Goal: Information Seeking & Learning: Understand process/instructions

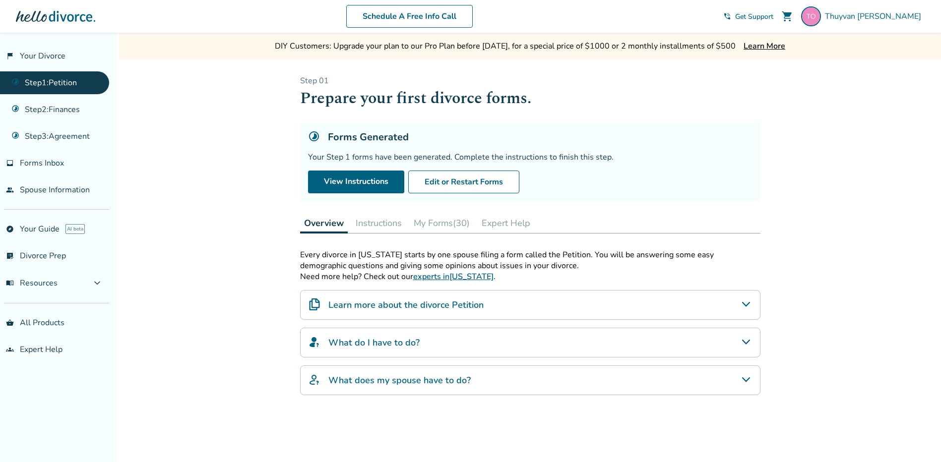
click at [452, 219] on button "My Forms (30)" at bounding box center [442, 223] width 64 height 20
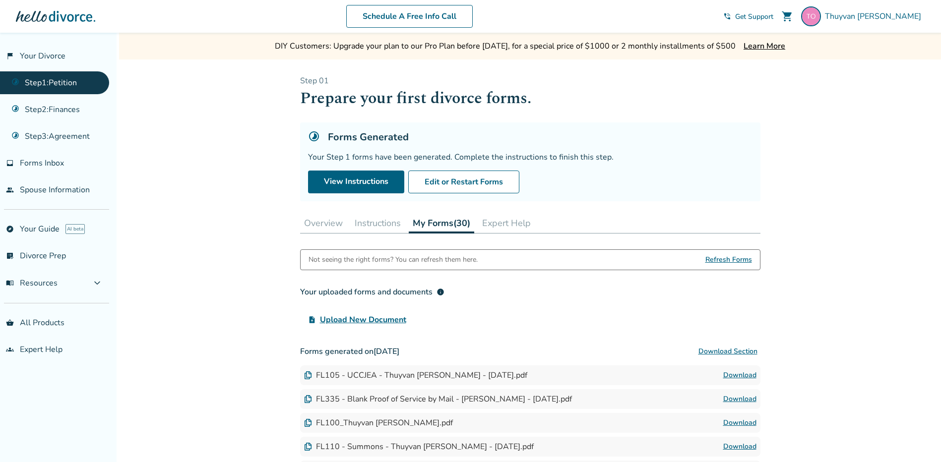
scroll to position [99, 0]
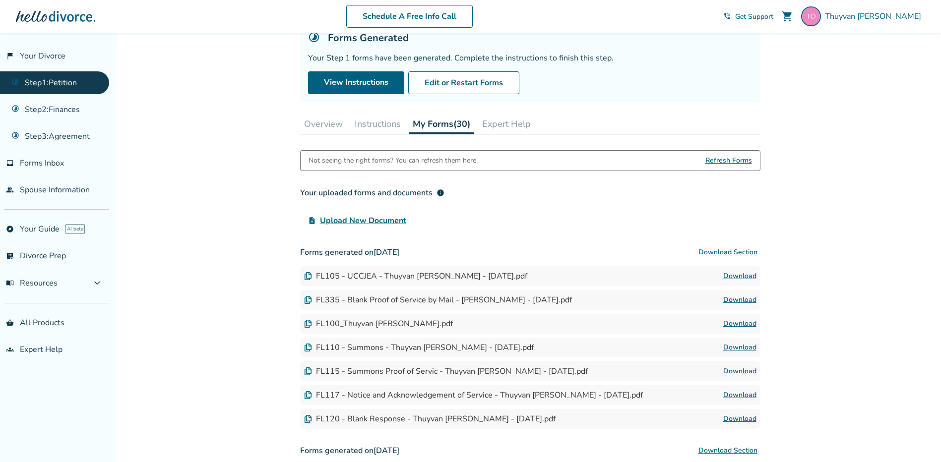
click at [740, 369] on link "Download" at bounding box center [739, 371] width 33 height 12
click at [738, 395] on link "Download" at bounding box center [739, 395] width 33 height 12
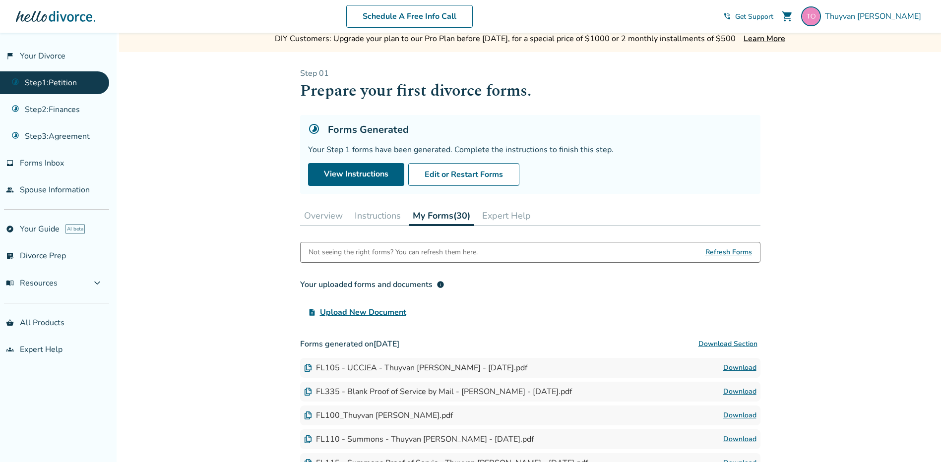
scroll to position [0, 0]
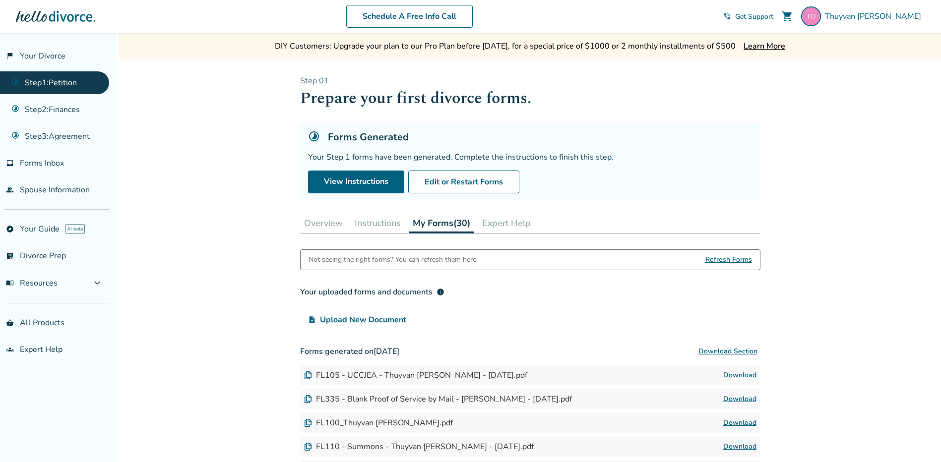
click at [326, 223] on button "Overview" at bounding box center [323, 223] width 47 height 20
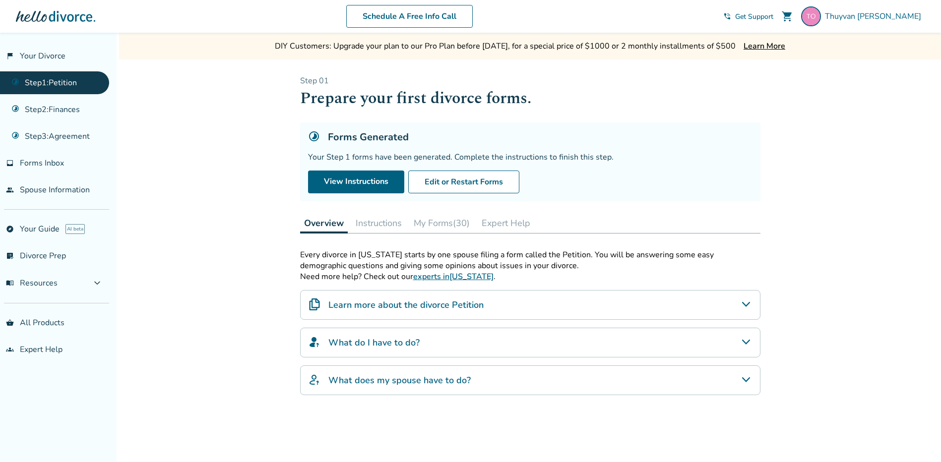
click at [460, 303] on h4 "Learn more about the divorce Petition" at bounding box center [405, 304] width 155 height 13
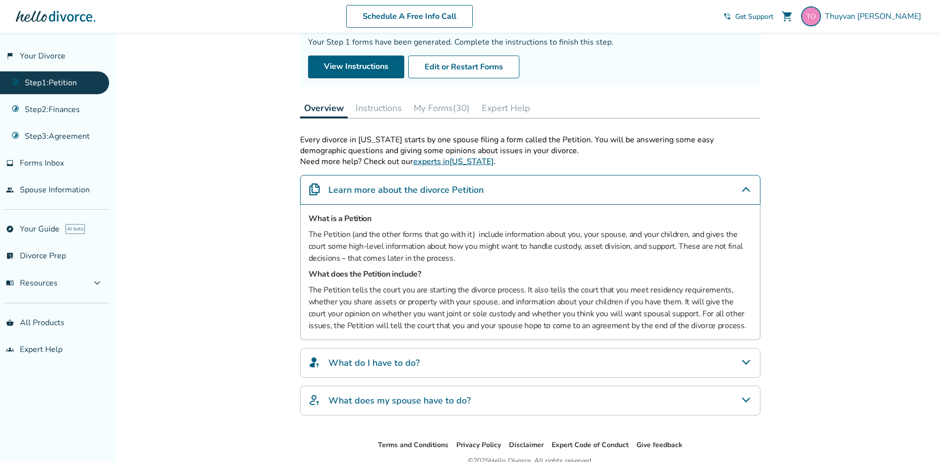
scroll to position [99, 0]
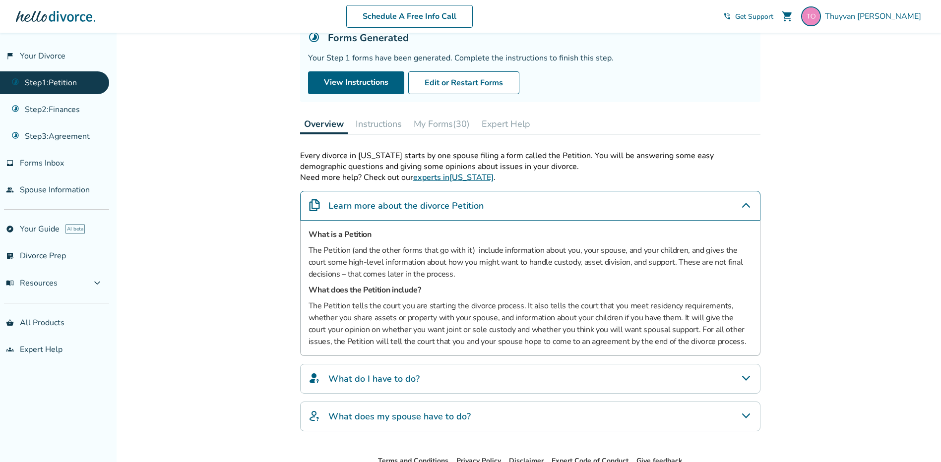
click at [380, 118] on button "Instructions" at bounding box center [379, 124] width 54 height 20
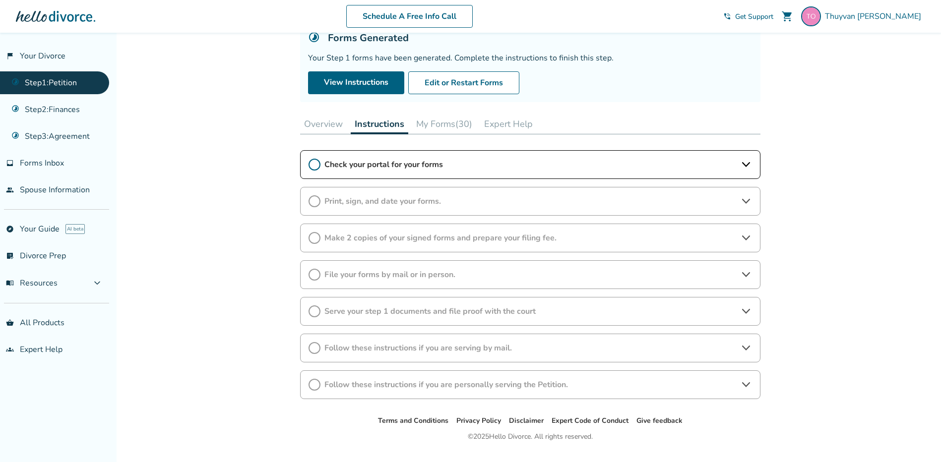
click at [426, 124] on button "My Forms (30)" at bounding box center [444, 124] width 64 height 20
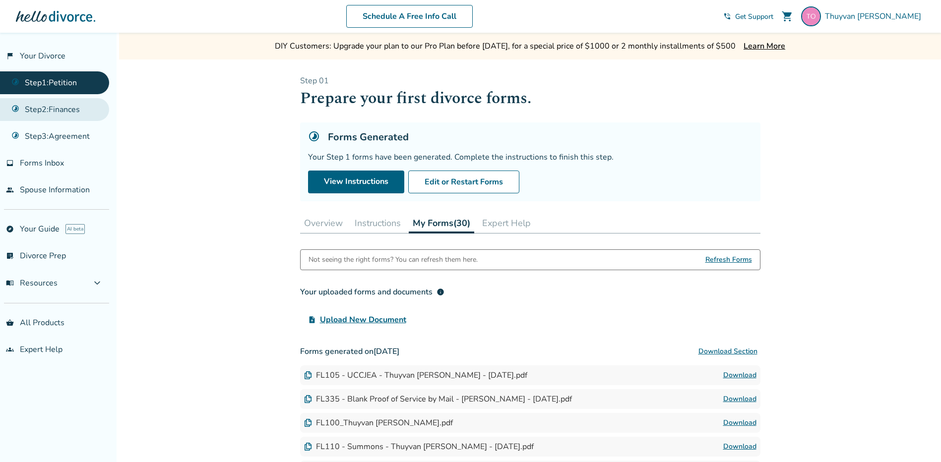
click at [72, 112] on link "Step 2 : Finances" at bounding box center [54, 109] width 109 height 23
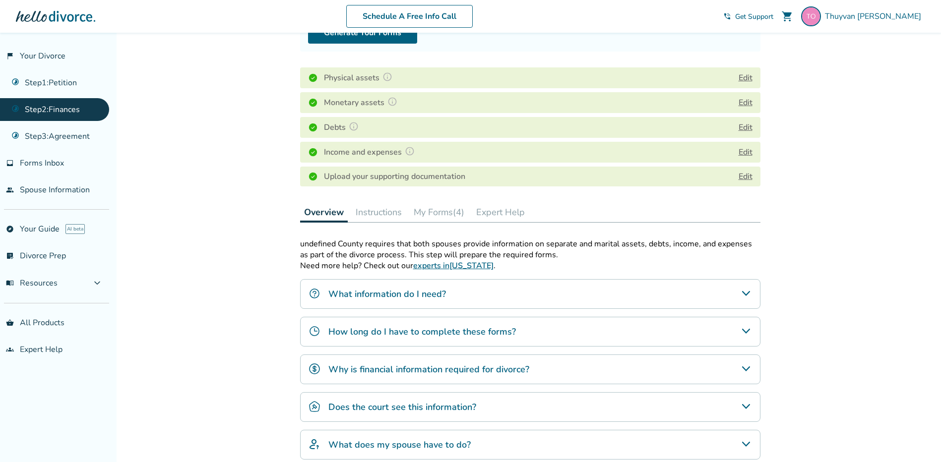
scroll to position [239, 0]
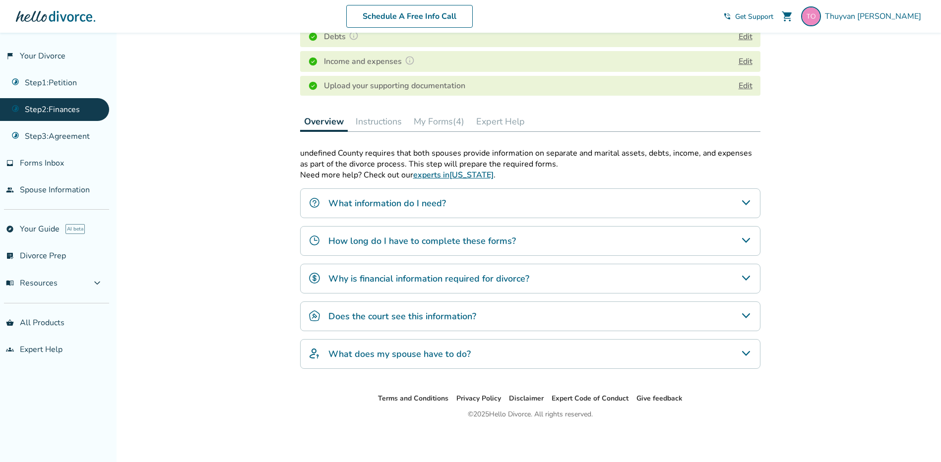
click at [449, 348] on h4 "What does my spouse have to do?" at bounding box center [399, 354] width 142 height 13
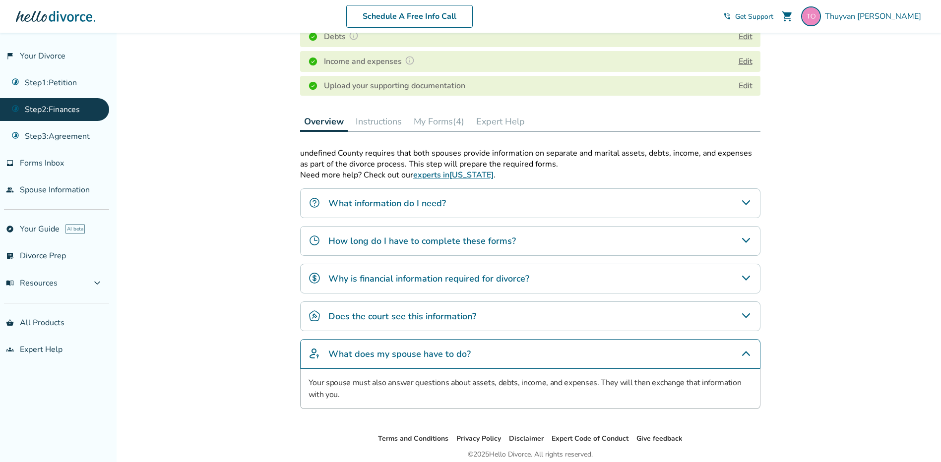
click at [406, 317] on h4 "Does the court see this information?" at bounding box center [402, 316] width 148 height 13
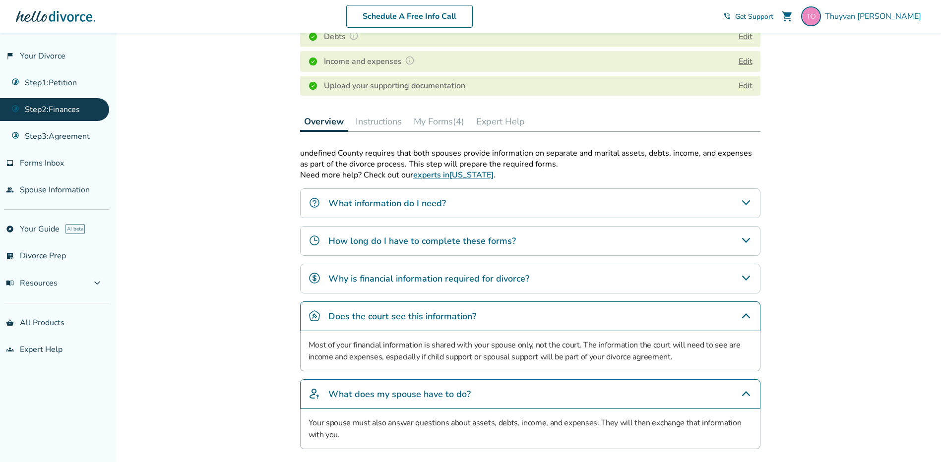
click at [450, 122] on button "My Forms (4)" at bounding box center [439, 122] width 59 height 20
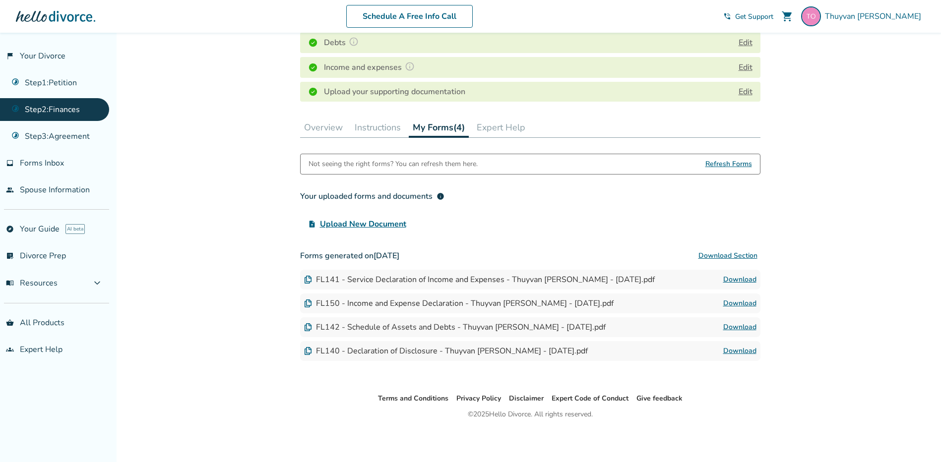
click at [499, 129] on button "Expert Help" at bounding box center [500, 128] width 57 height 20
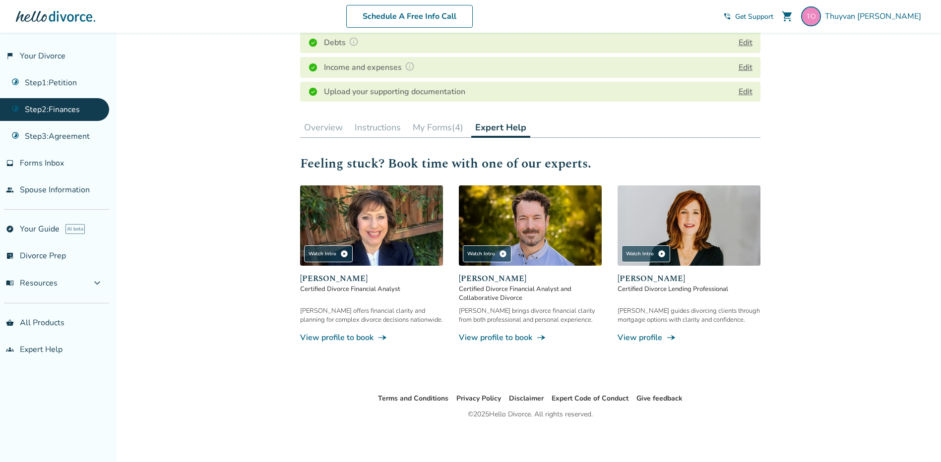
click at [366, 125] on button "Instructions" at bounding box center [378, 128] width 54 height 20
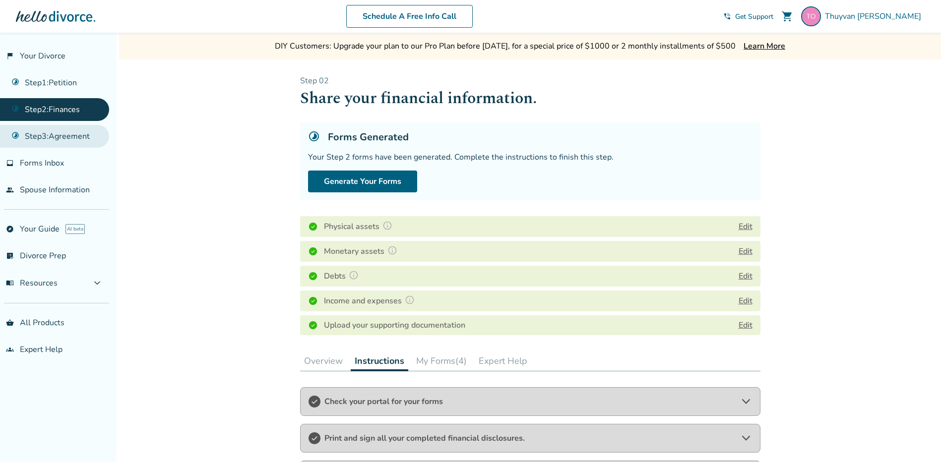
click at [72, 137] on link "Step 3 : Agreement" at bounding box center [54, 136] width 109 height 23
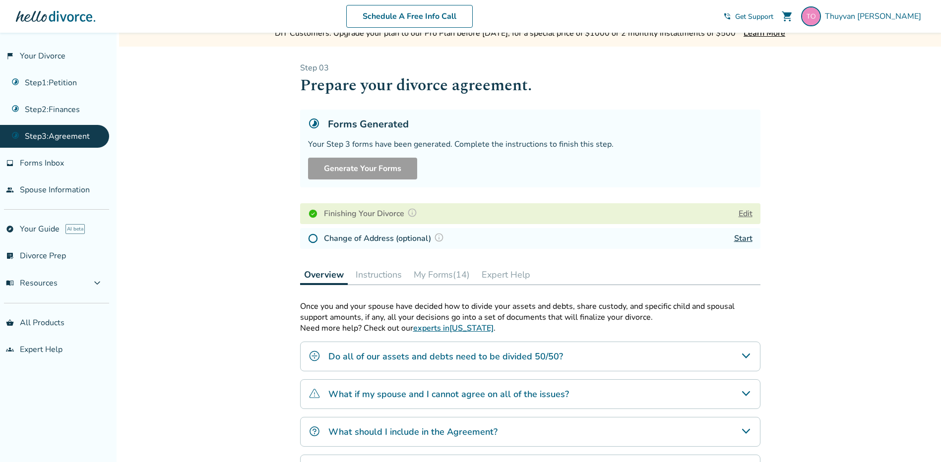
scroll to position [50, 0]
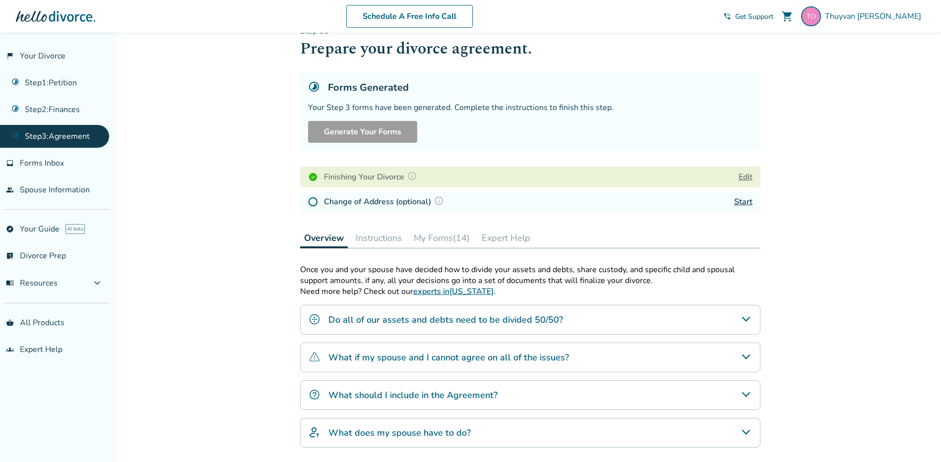
click at [568, 383] on div "What should I include in the Agreement?" at bounding box center [530, 395] width 460 height 30
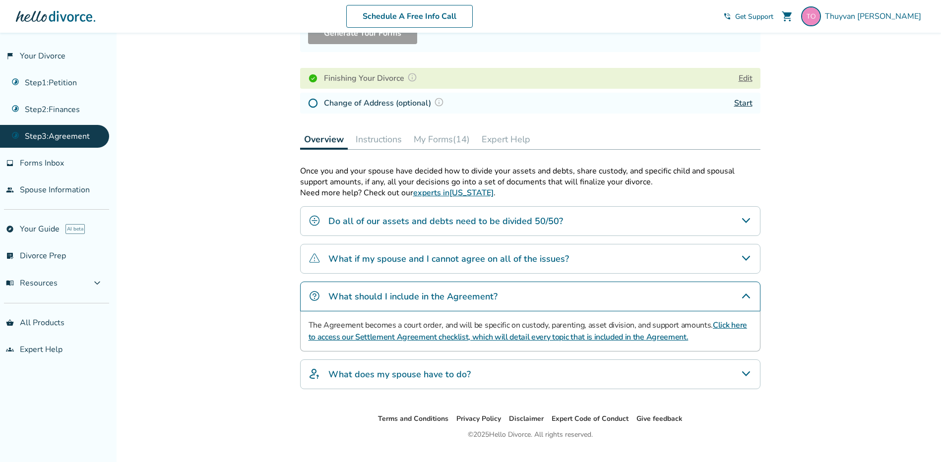
scroll to position [149, 0]
click at [480, 337] on link "Click here to access our Settlement Agreement checklist, which will detail ever…" at bounding box center [527, 330] width 438 height 23
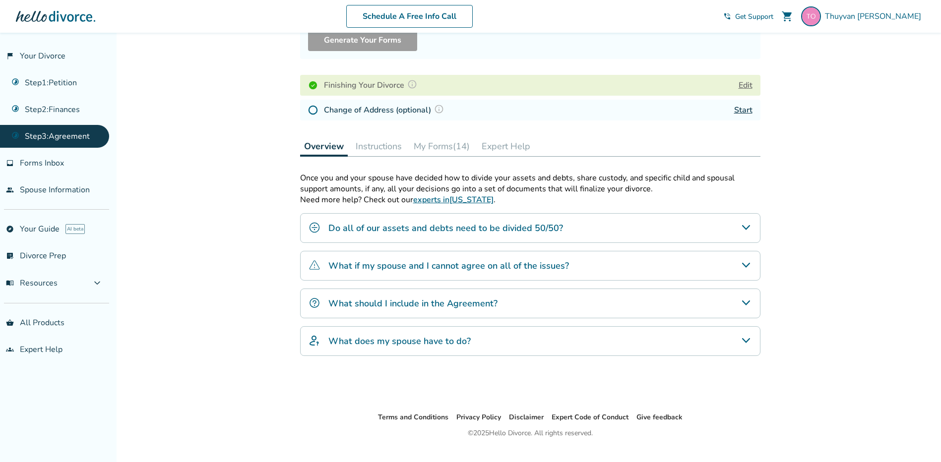
scroll to position [160, 0]
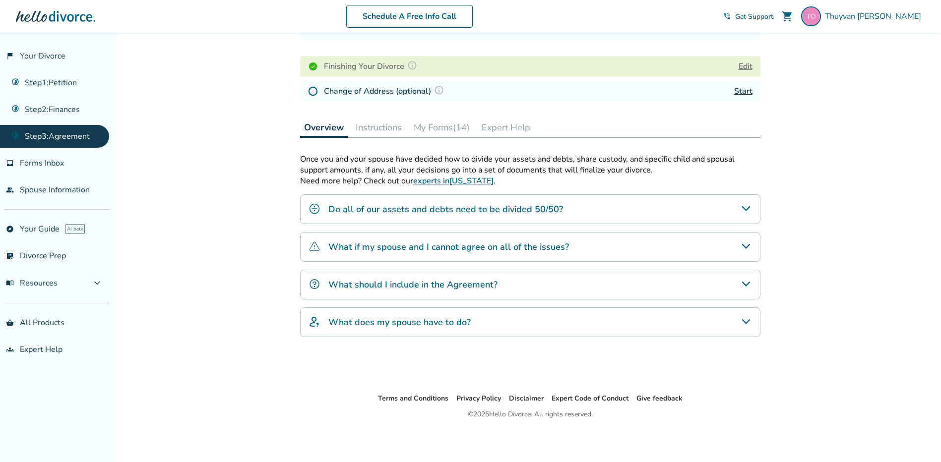
click at [392, 127] on button "Instructions" at bounding box center [379, 128] width 54 height 20
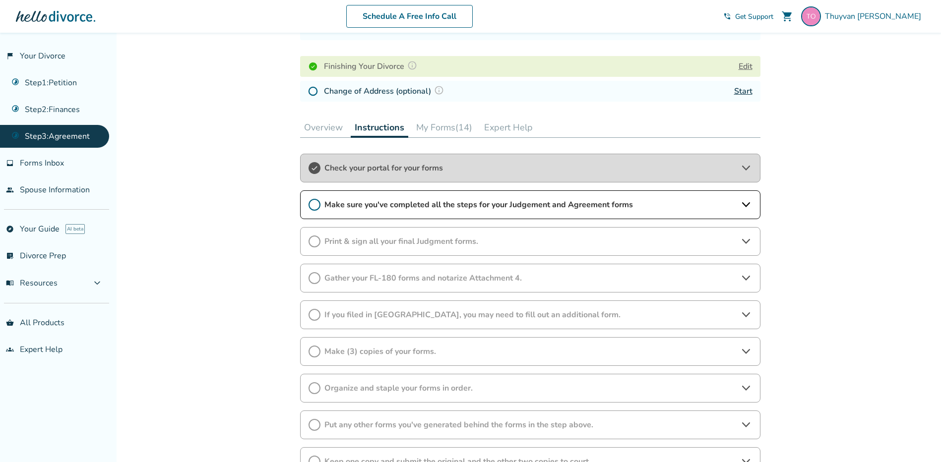
click at [735, 202] on span "Make sure you've completed all the steps for your Judgement and Agreement forms" at bounding box center [530, 204] width 412 height 11
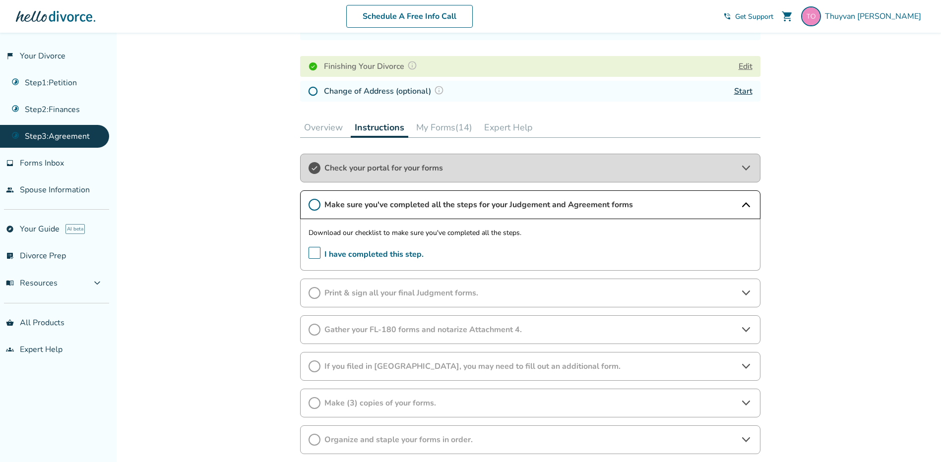
click at [332, 124] on button "Overview" at bounding box center [323, 128] width 47 height 20
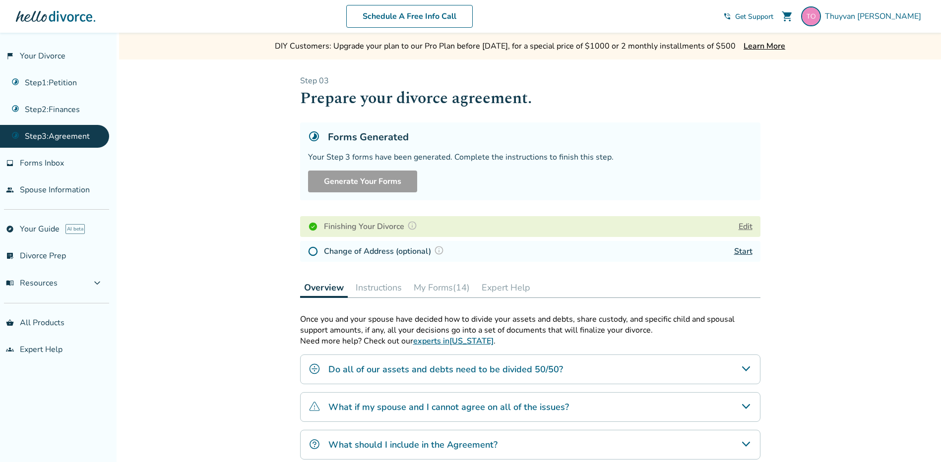
click at [862, 208] on div "DIY Customers: Upgrade your plan to our Pro Plan before [DATE], for a special p…" at bounding box center [470, 328] width 941 height 590
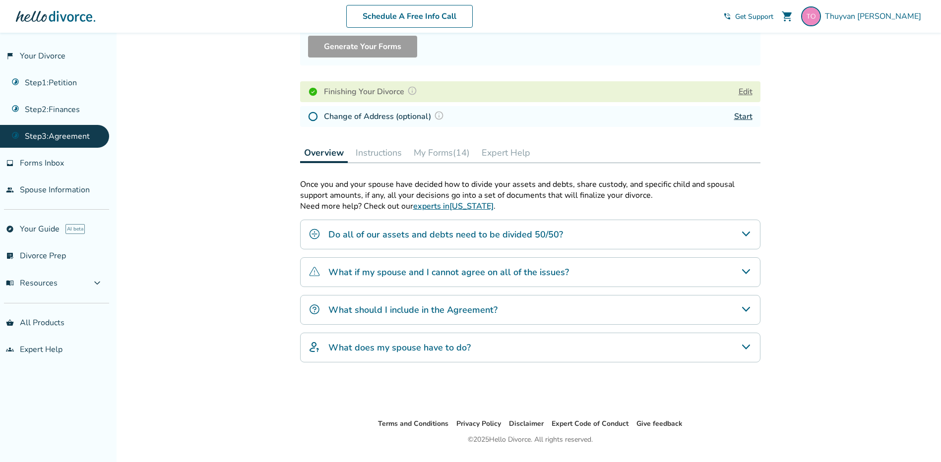
scroll to position [160, 0]
